Goal: Navigation & Orientation: Go to known website

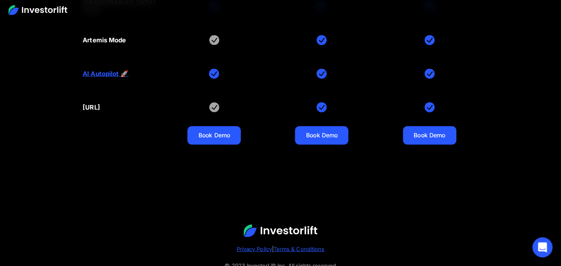
scroll to position [3878, 0]
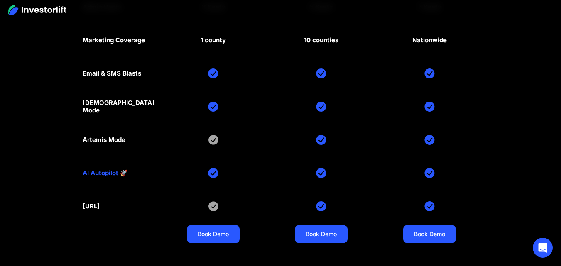
scroll to position [3878, 0]
